Goal: Task Accomplishment & Management: Manage account settings

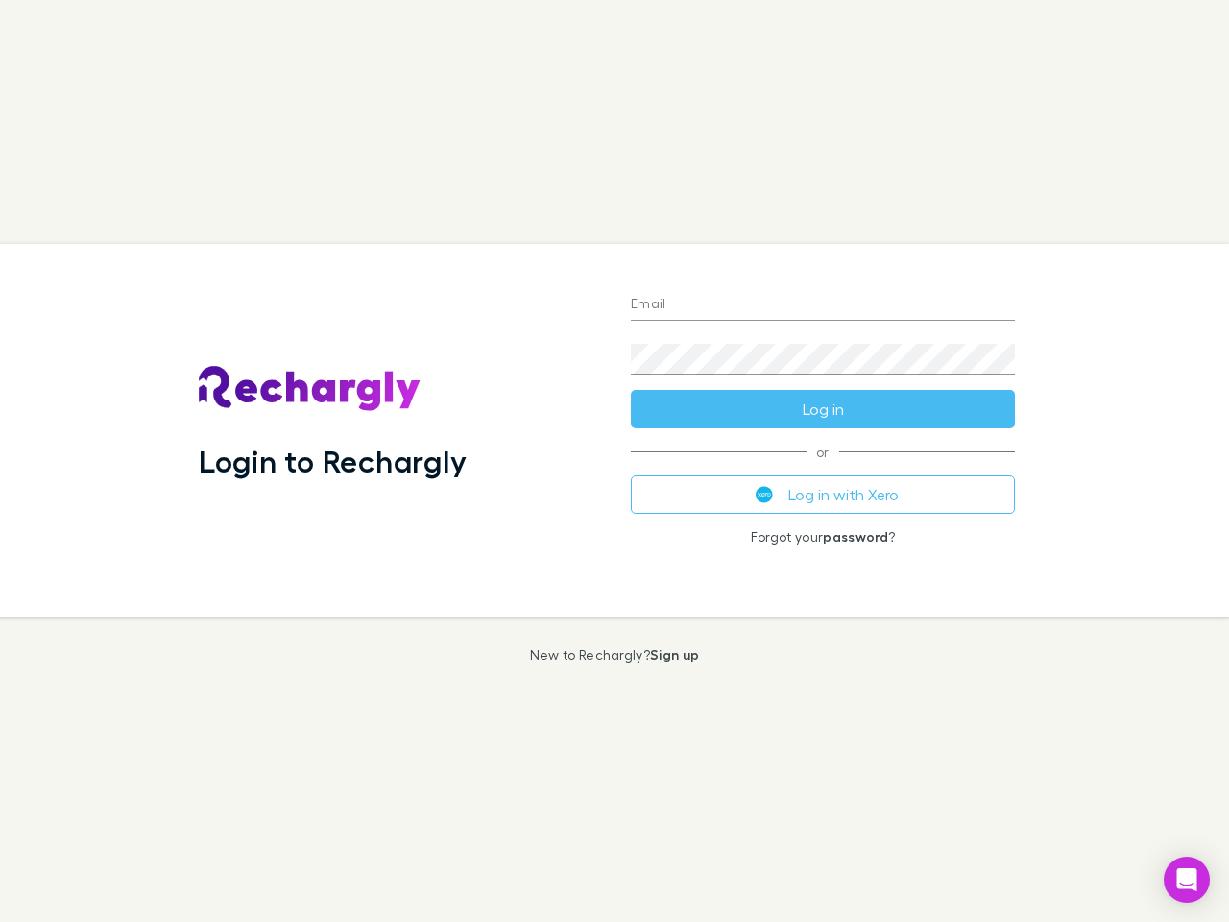
click at [615, 461] on div "Login to Rechargly" at bounding box center [399, 430] width 432 height 373
click at [823, 305] on input "Email" at bounding box center [823, 305] width 384 height 31
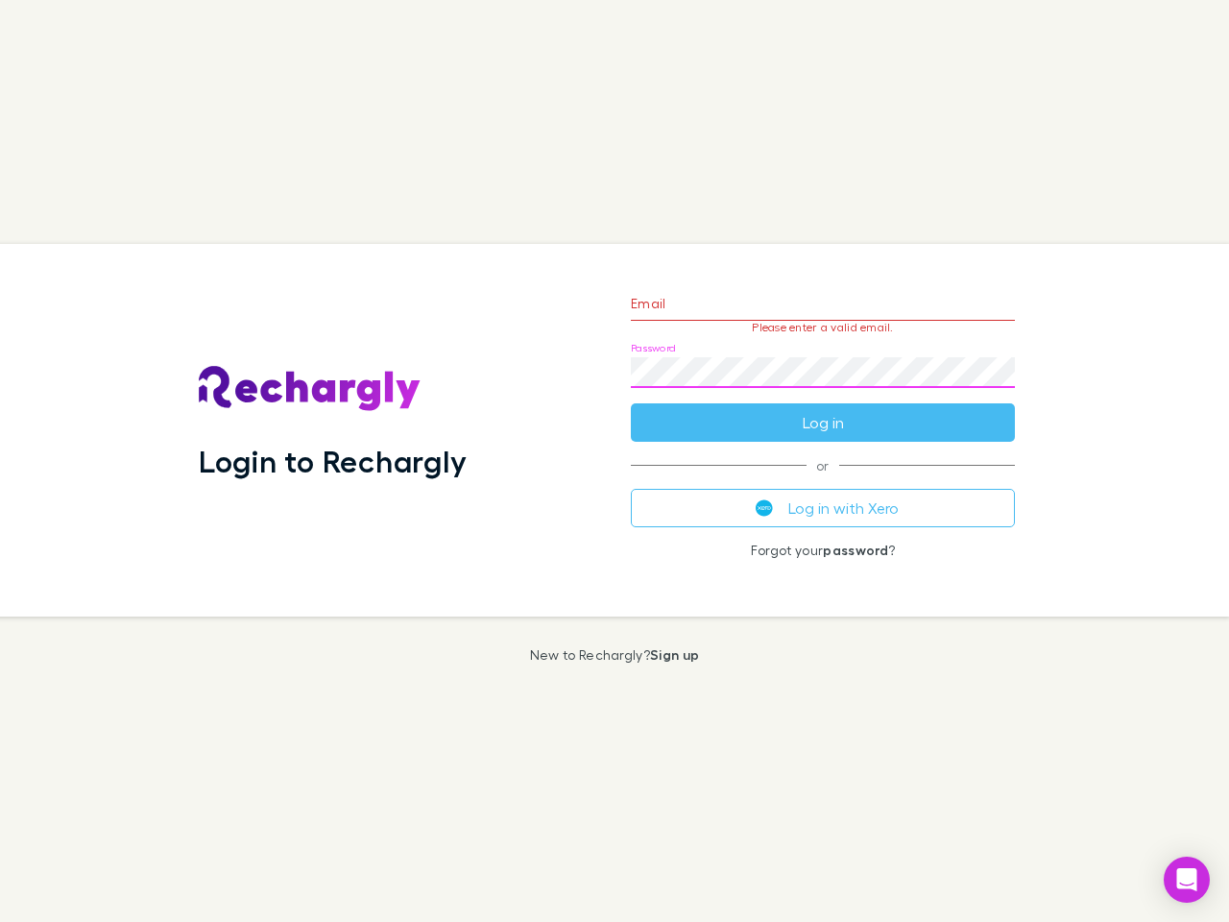
click at [823, 409] on form "Email Please enter a valid email. Password Log in" at bounding box center [823, 358] width 384 height 167
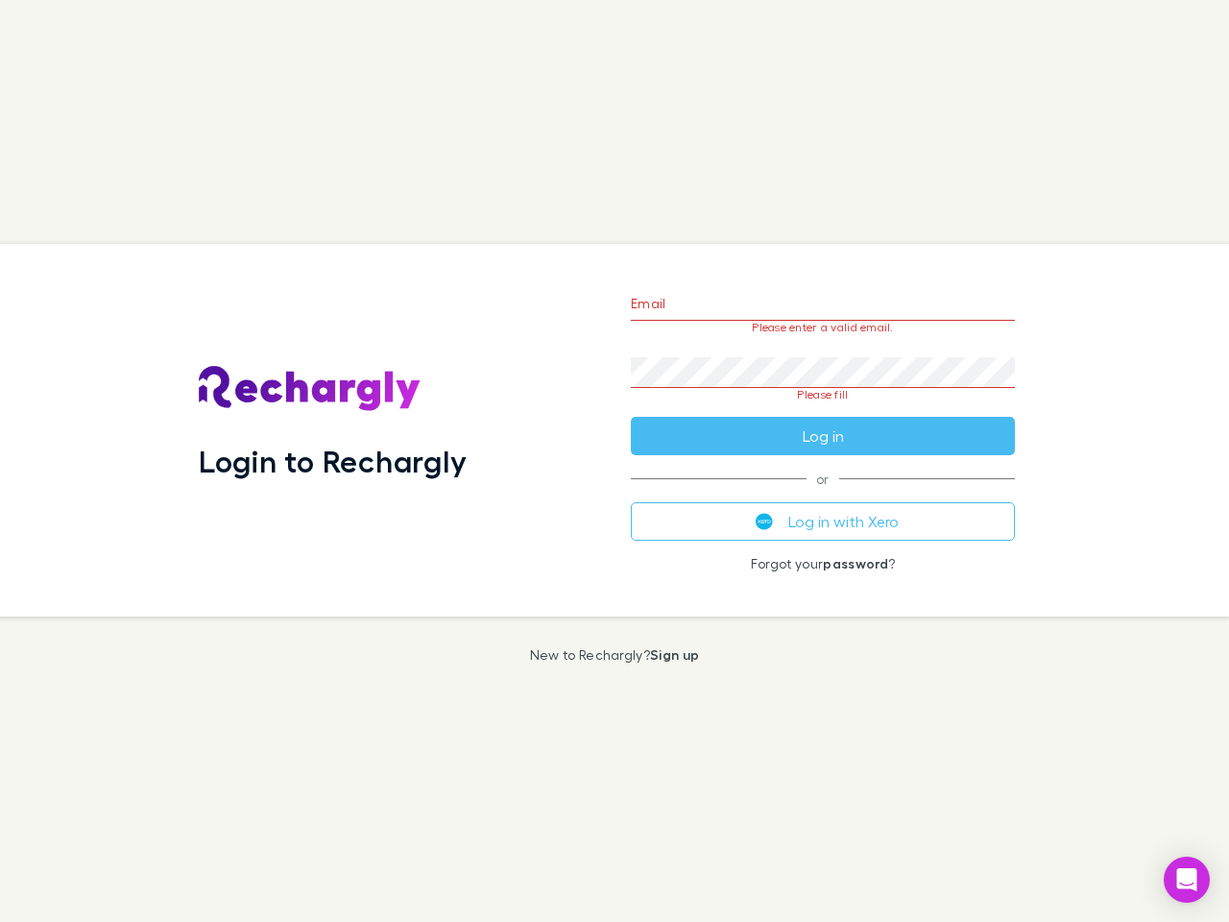
click at [823, 495] on div "Email Please enter a valid email. Password Please fill Log in or Log in with Xe…" at bounding box center [823, 430] width 415 height 373
click at [1187, 880] on icon "Open Intercom Messenger" at bounding box center [1188, 879] width 20 height 23
